Goal: Navigation & Orientation: Find specific page/section

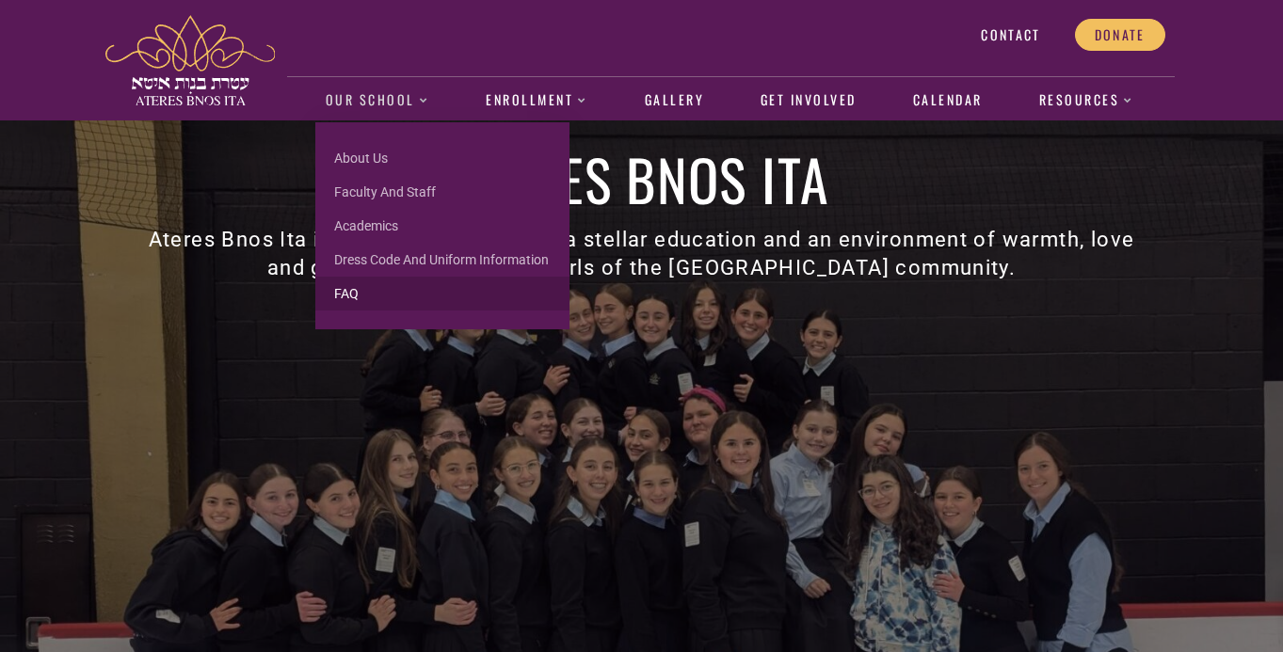
click at [363, 286] on link "FAQ" at bounding box center [442, 294] width 254 height 34
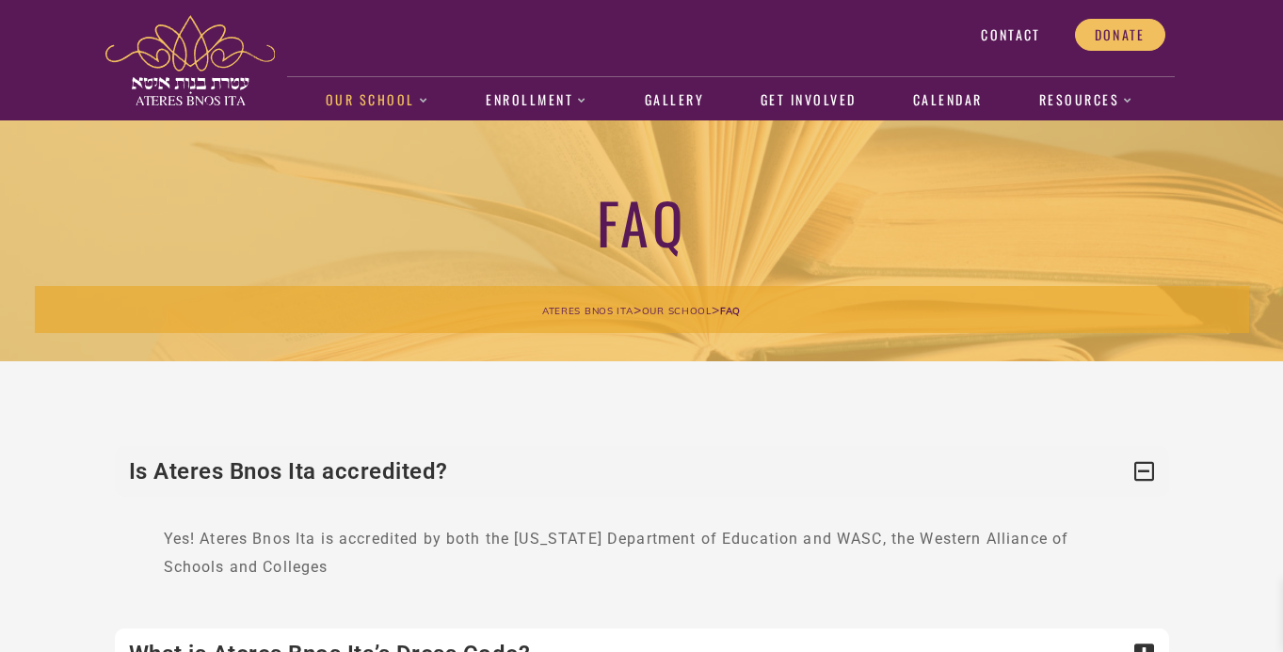
click at [1012, 34] on span "Contact" at bounding box center [1010, 34] width 59 height 17
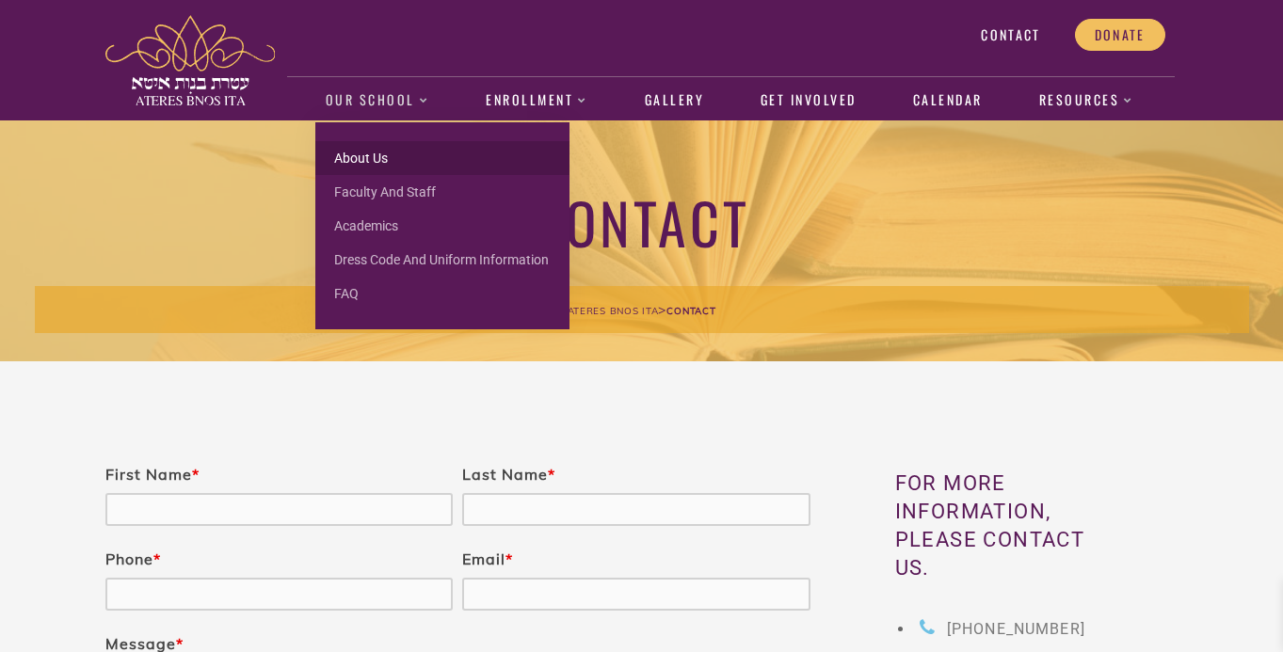
click at [349, 161] on link "About us" at bounding box center [442, 158] width 254 height 34
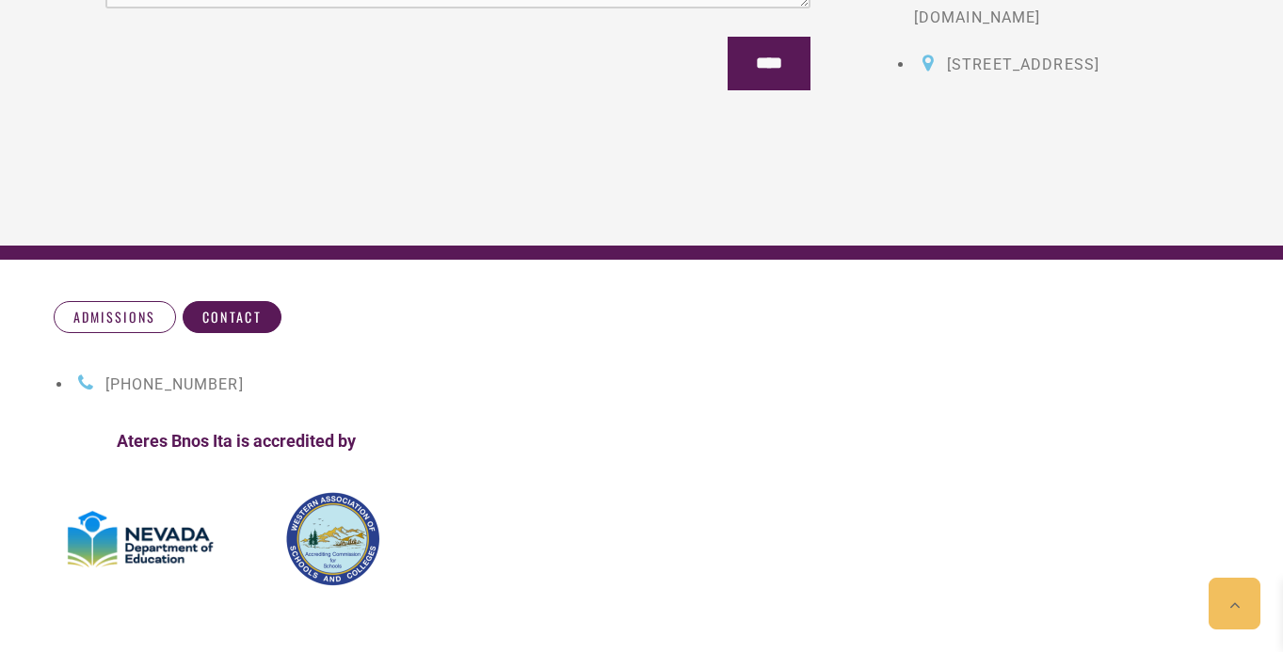
scroll to position [688, 0]
